Goal: Task Accomplishment & Management: Manage account settings

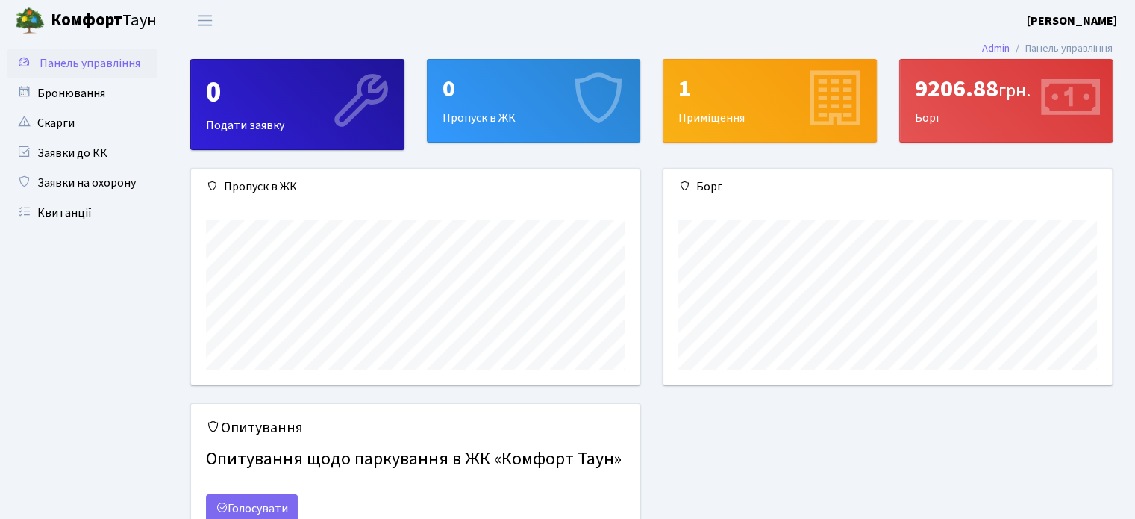
scroll to position [215, 448]
click at [78, 205] on link "Квитанції" at bounding box center [81, 213] width 149 height 30
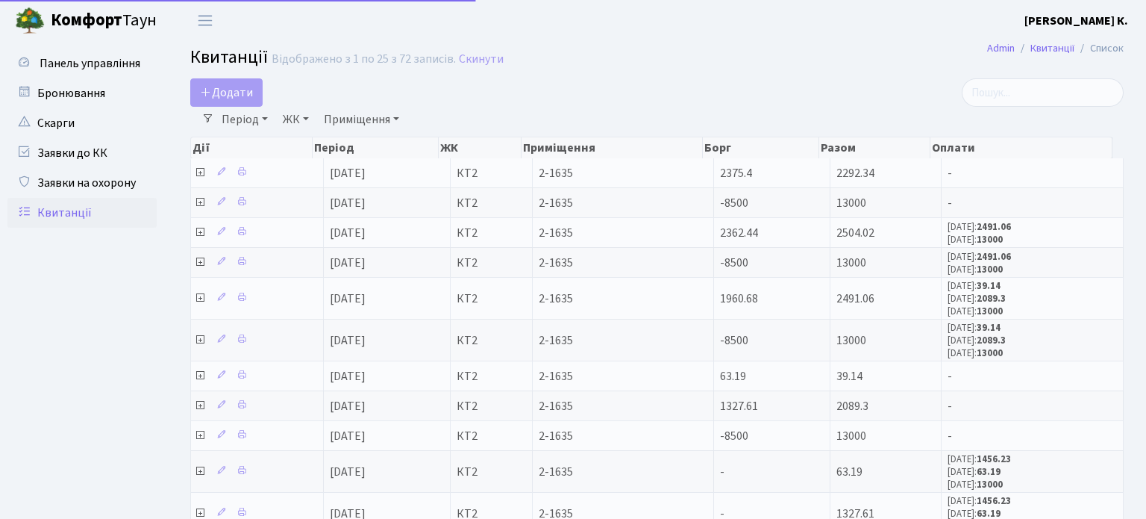
select select "25"
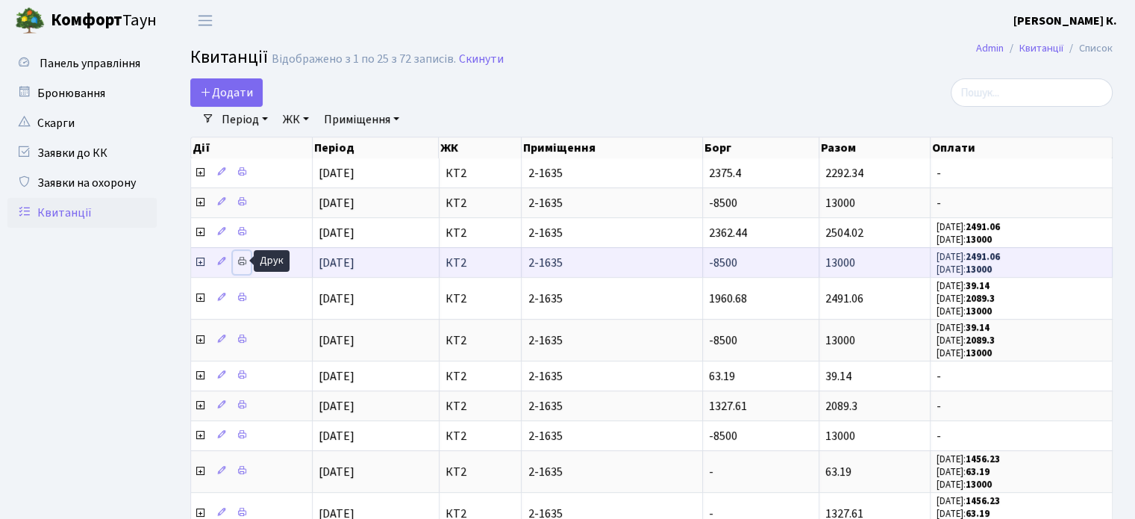
click at [239, 261] on icon at bounding box center [242, 261] width 10 height 10
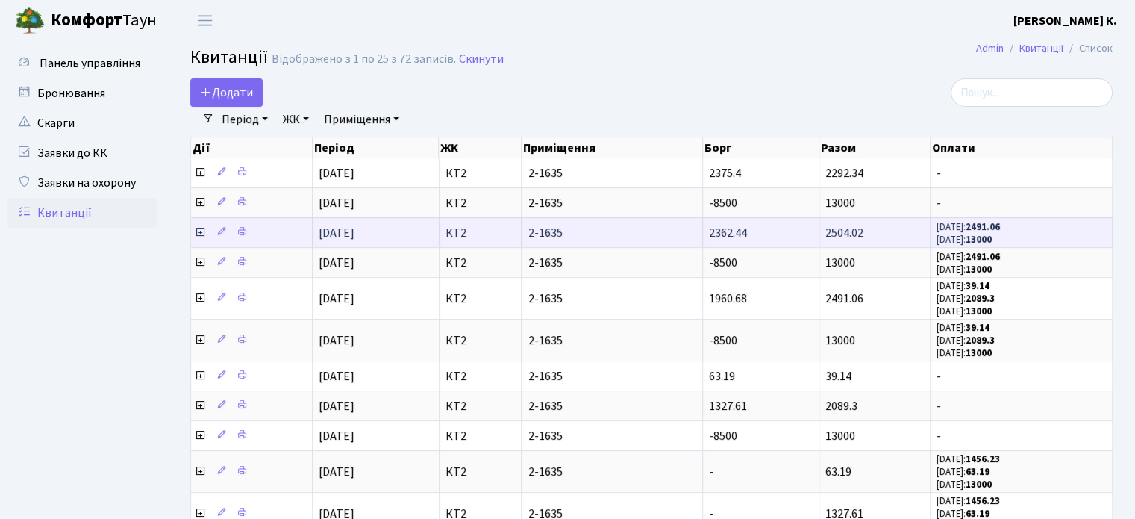
drag, startPoint x: 824, startPoint y: 232, endPoint x: 864, endPoint y: 229, distance: 39.7
click at [864, 229] on td "2504.02" at bounding box center [874, 232] width 111 height 30
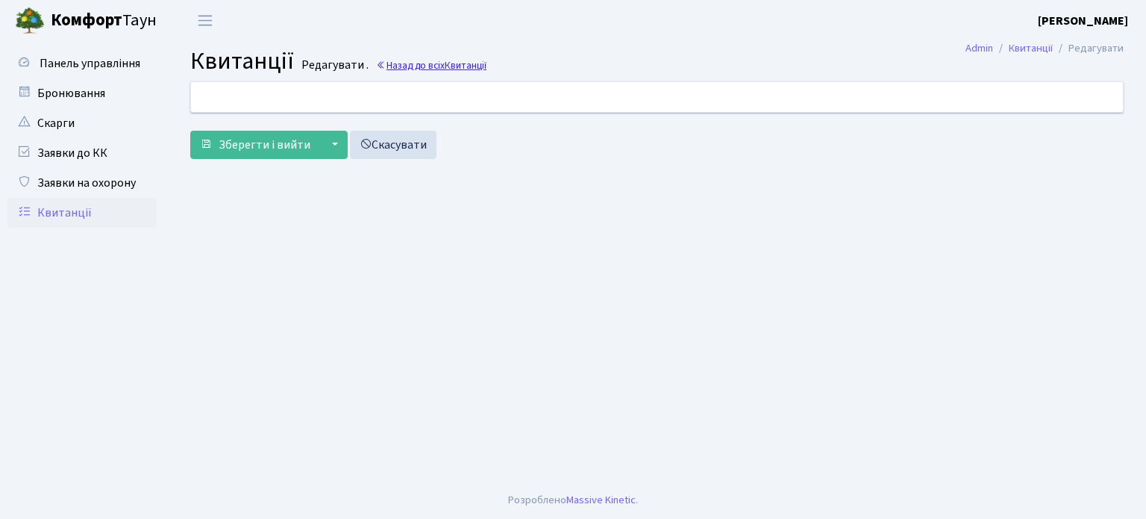
click at [380, 65] on icon at bounding box center [381, 65] width 10 height 10
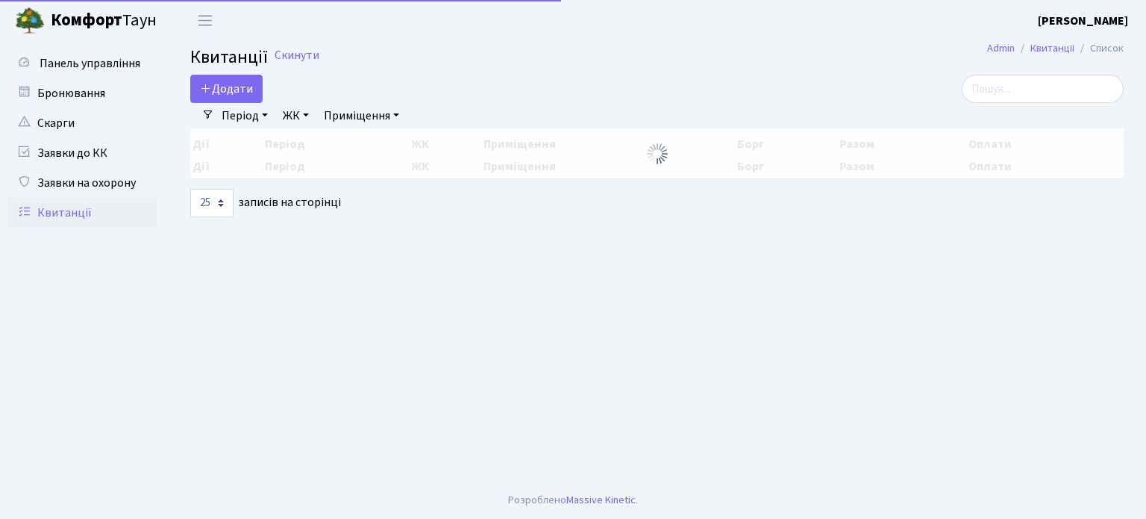
select select "25"
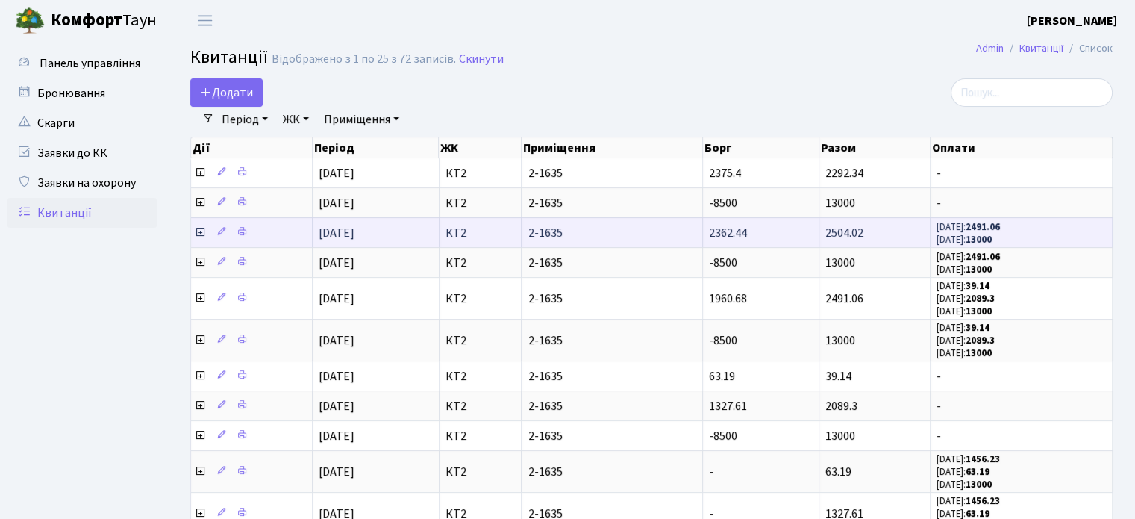
copy span "2504.02"
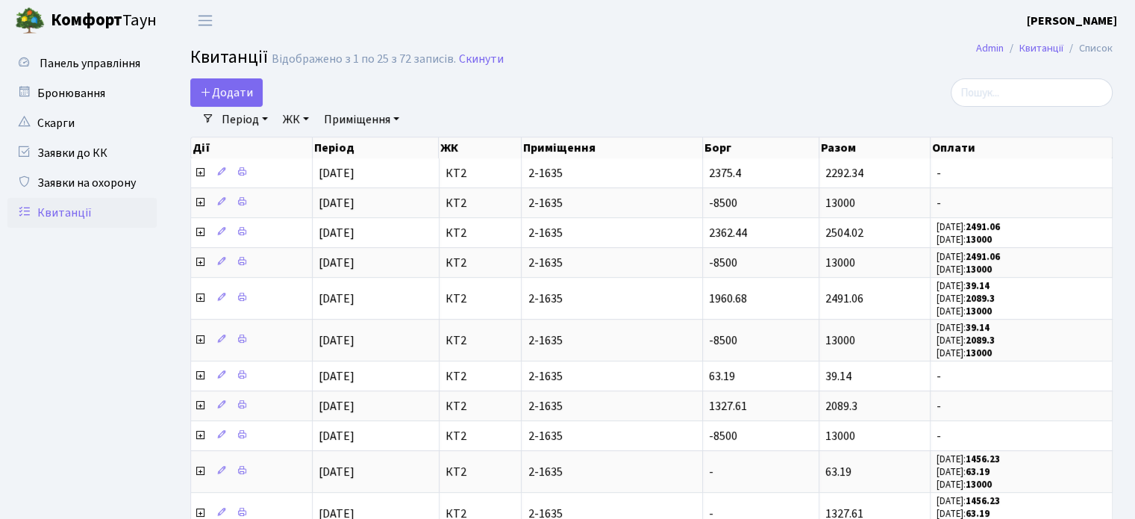
drag, startPoint x: 862, startPoint y: 230, endPoint x: 817, endPoint y: 142, distance: 98.8
drag, startPoint x: 817, startPoint y: 142, endPoint x: 804, endPoint y: 99, distance: 44.4
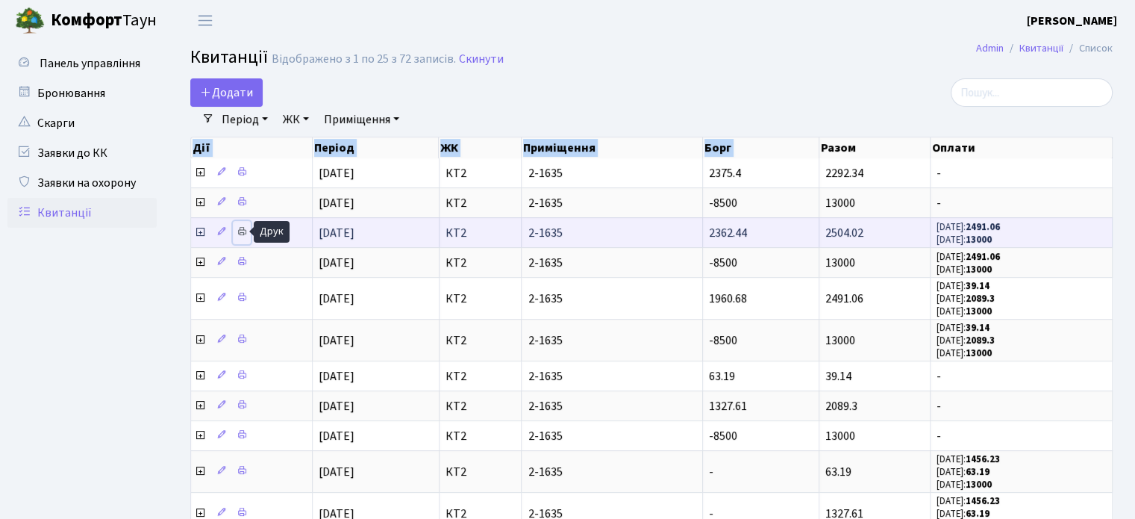
click at [235, 232] on link at bounding box center [242, 232] width 18 height 23
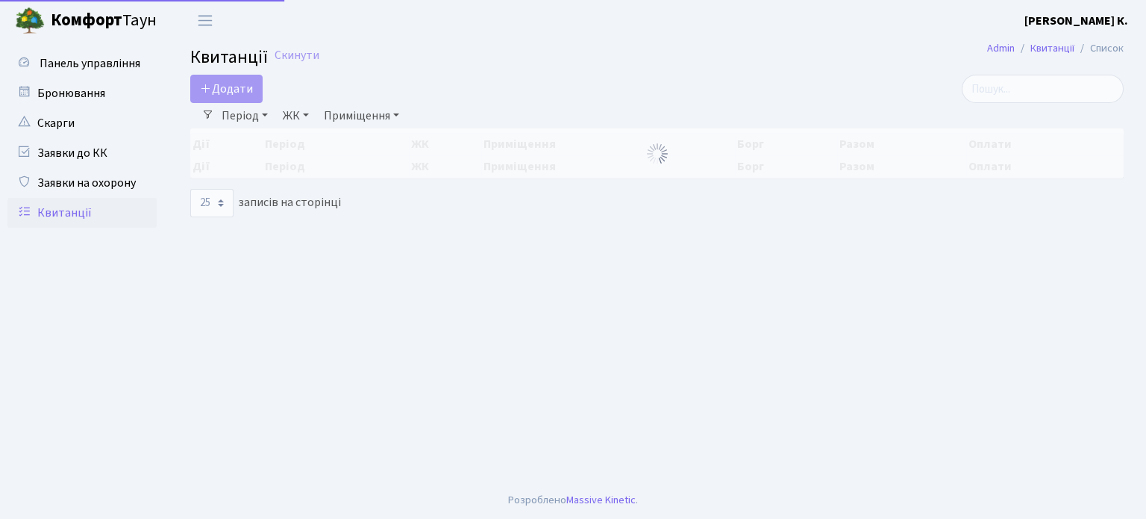
select select "25"
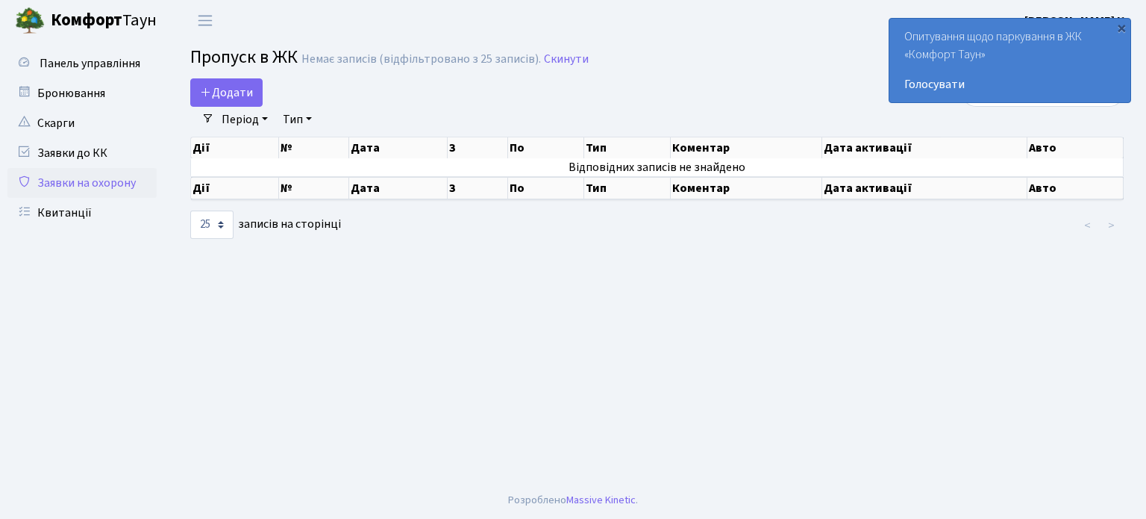
select select "25"
click at [68, 199] on link "Квитанції" at bounding box center [81, 213] width 149 height 30
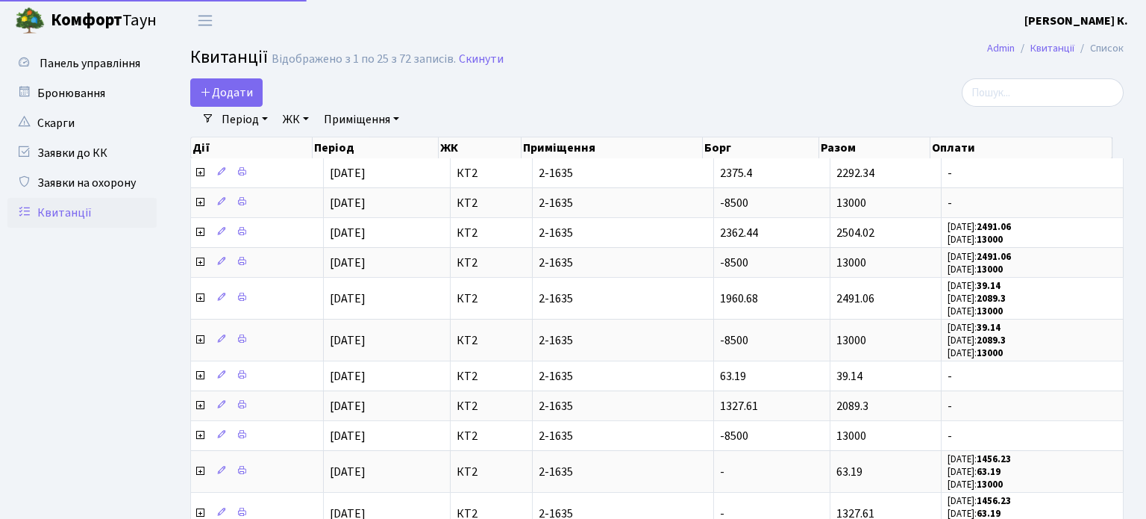
select select "25"
